Goal: Navigation & Orientation: Go to known website

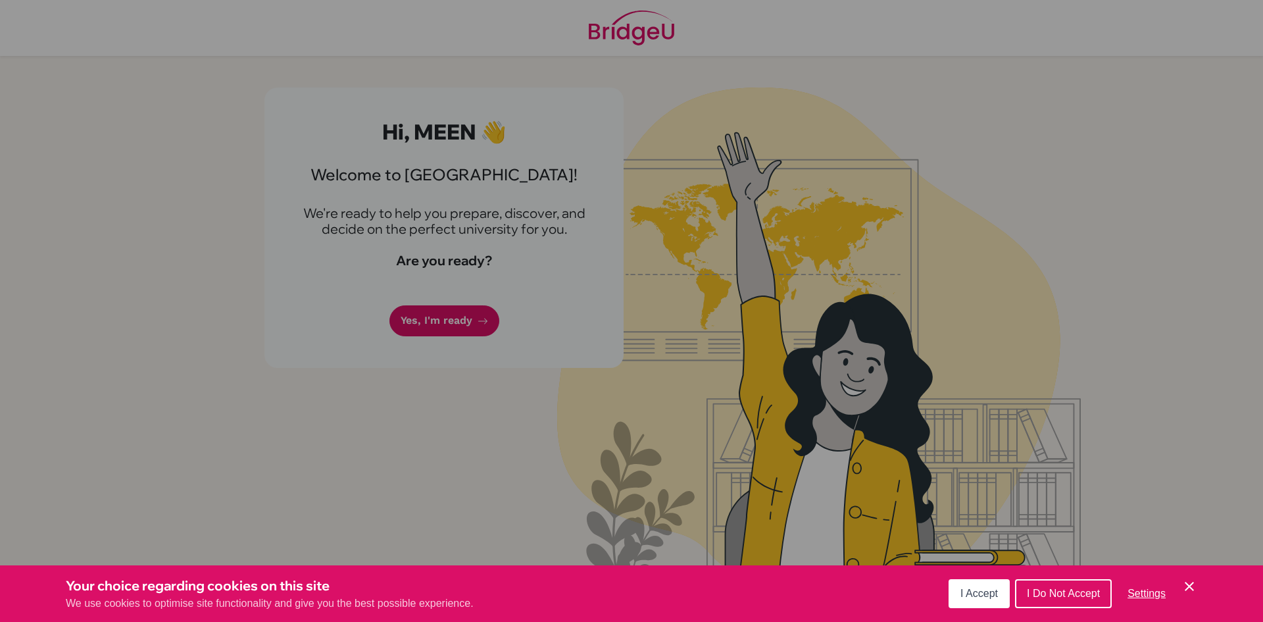
click at [458, 324] on div "Cookie Preferences" at bounding box center [631, 311] width 1263 height 622
click at [991, 593] on span "I Accept" at bounding box center [978, 592] width 37 height 11
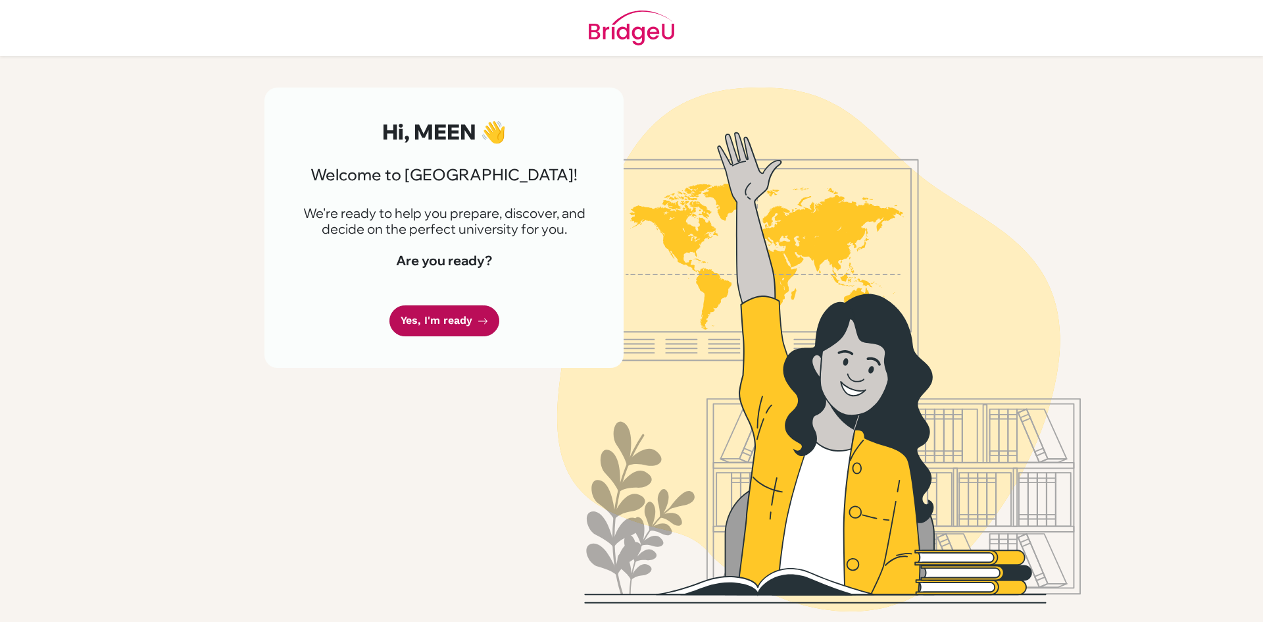
click at [485, 333] on link "Yes, I'm ready" at bounding box center [444, 320] width 110 height 31
click at [469, 322] on link "Yes, I'm ready" at bounding box center [444, 320] width 110 height 31
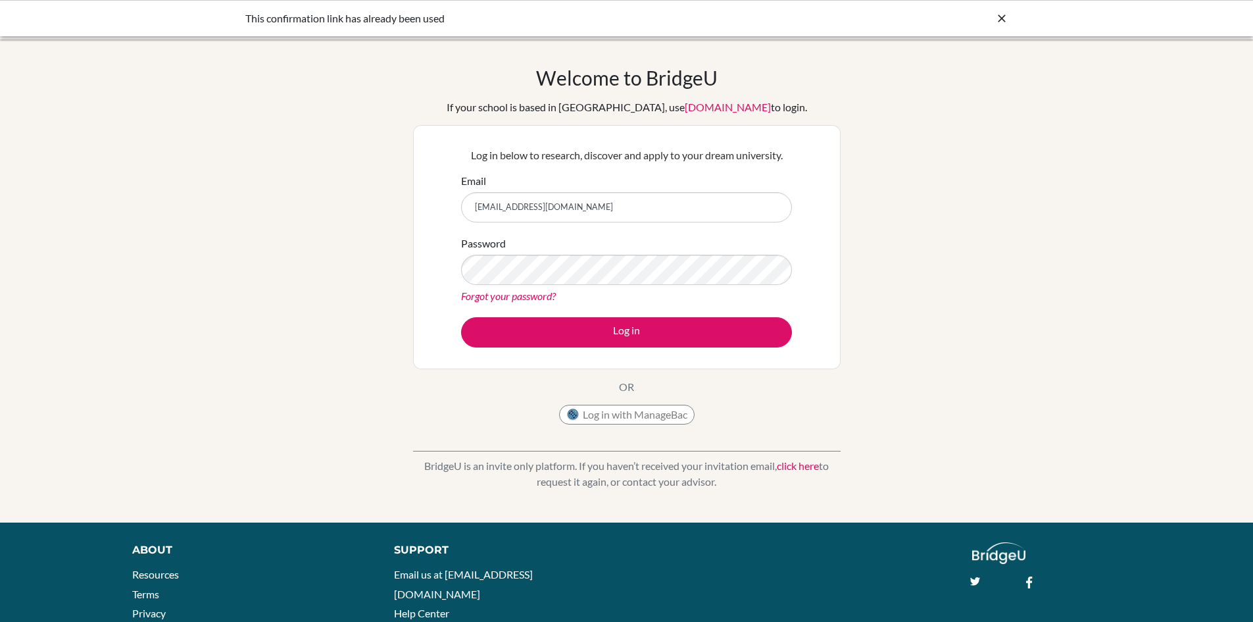
type input "[EMAIL_ADDRESS][DOMAIN_NAME]"
click at [461, 317] on button "Log in" at bounding box center [626, 332] width 331 height 30
